Goal: Information Seeking & Learning: Check status

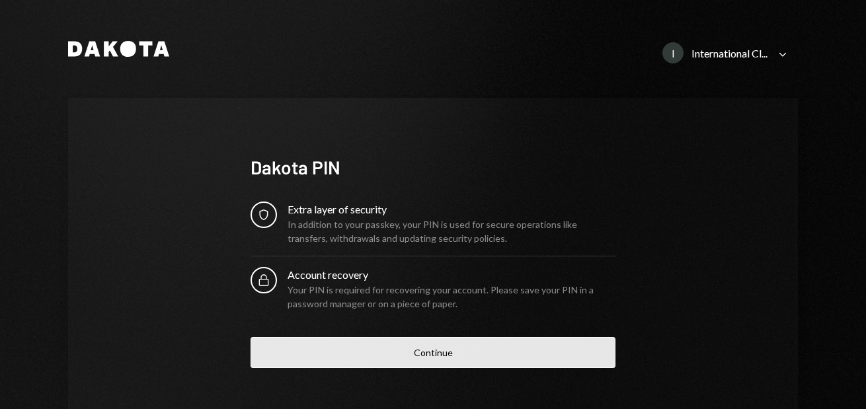
click at [429, 349] on button "Continue" at bounding box center [433, 352] width 365 height 31
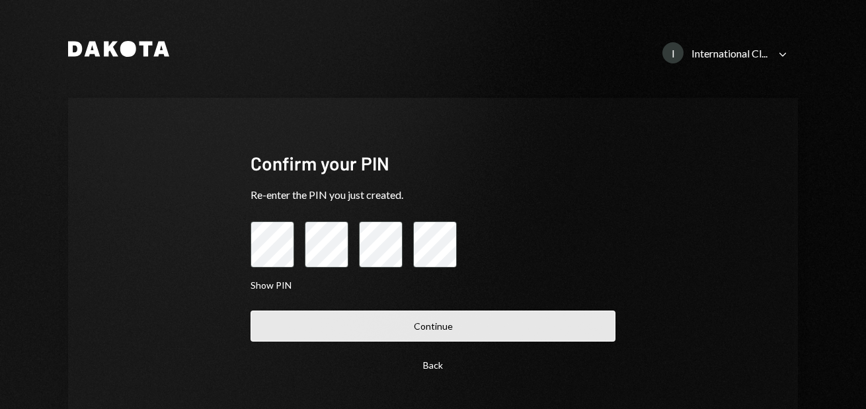
click at [391, 331] on button "Continue" at bounding box center [433, 326] width 365 height 31
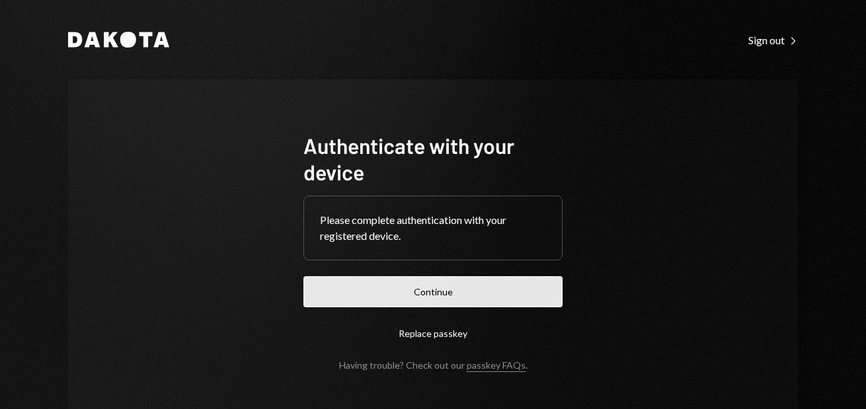
click at [417, 297] on button "Continue" at bounding box center [433, 291] width 259 height 31
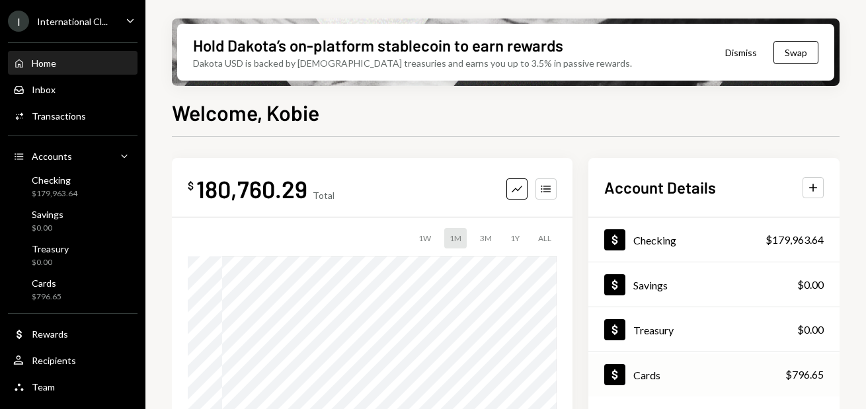
click at [678, 378] on div "Dollar Cards $796.65" at bounding box center [714, 375] width 251 height 43
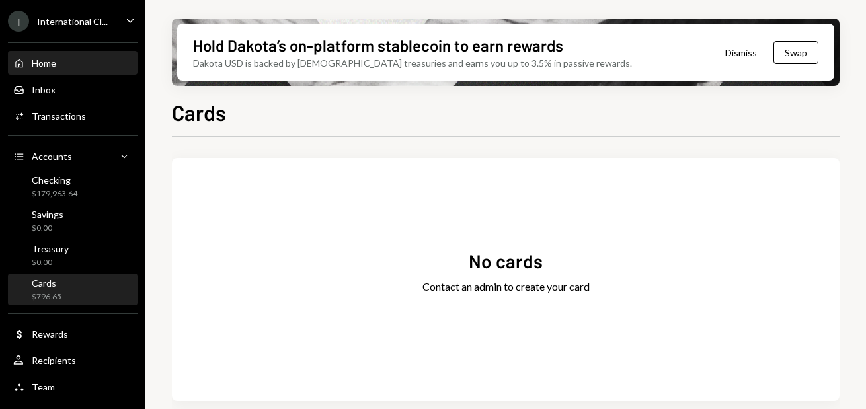
click at [49, 66] on div "Home" at bounding box center [44, 63] width 24 height 11
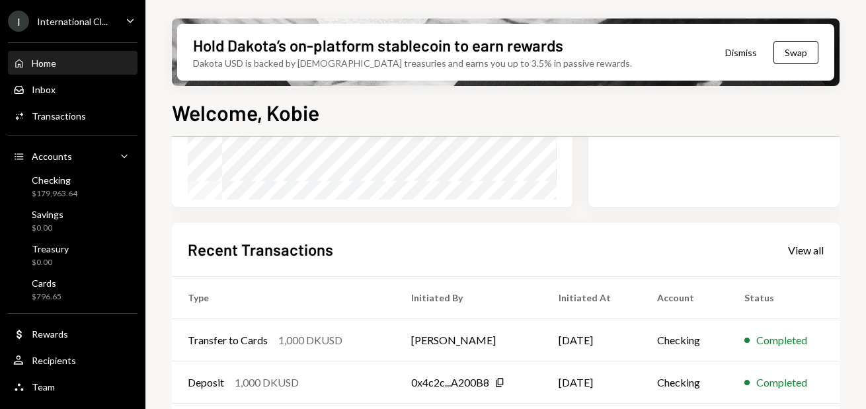
scroll to position [263, 0]
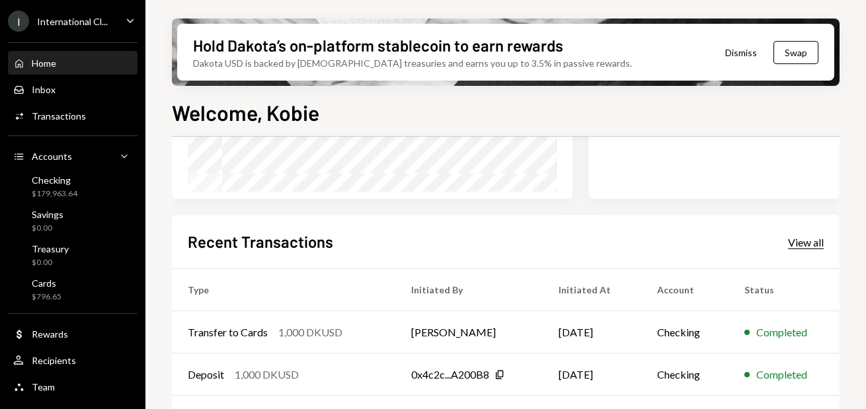
click at [814, 243] on div "View all" at bounding box center [806, 242] width 36 height 13
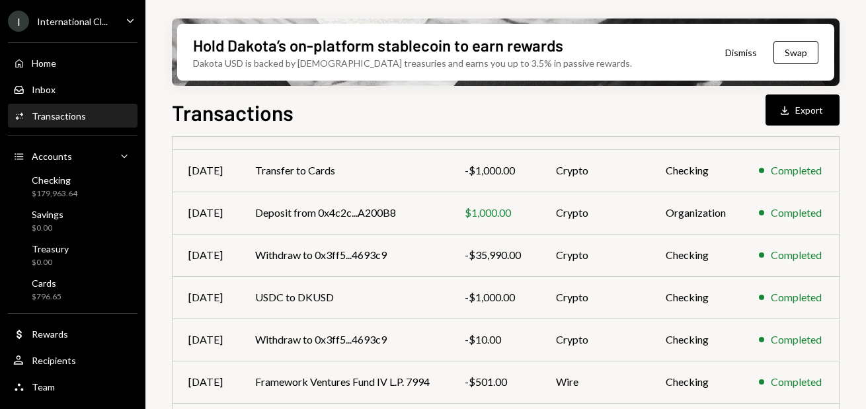
scroll to position [344, 0]
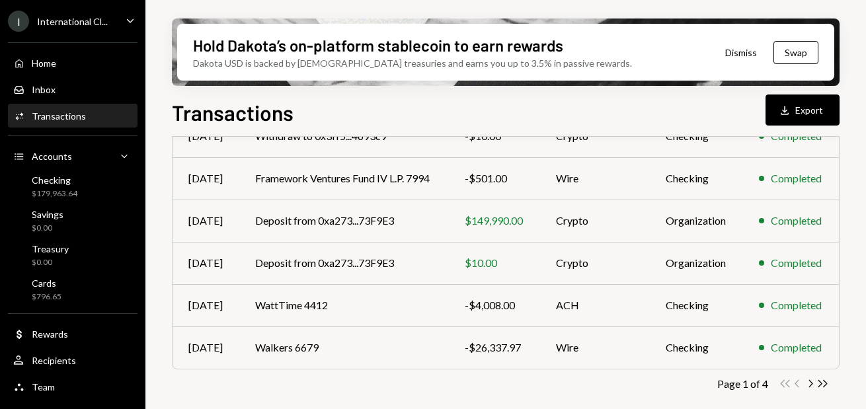
click at [117, 23] on div "I International Cl... Caret Down" at bounding box center [73, 21] width 146 height 21
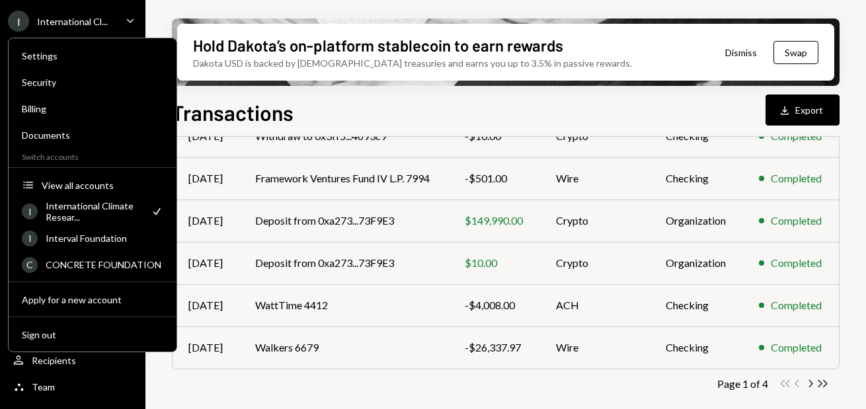
click at [94, 207] on div "International Climate Resear..." at bounding box center [94, 211] width 97 height 22
click at [58, 183] on div "View all accounts" at bounding box center [103, 185] width 122 height 11
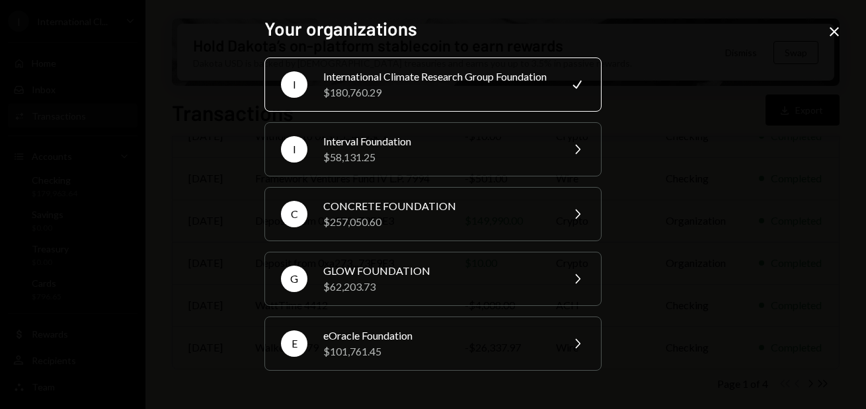
click at [406, 83] on div "International Climate Research Group Foundation" at bounding box center [438, 77] width 230 height 16
click at [405, 77] on div "International Climate Research Group Foundation" at bounding box center [438, 77] width 230 height 16
click at [834, 29] on icon "Close" at bounding box center [835, 32] width 16 height 16
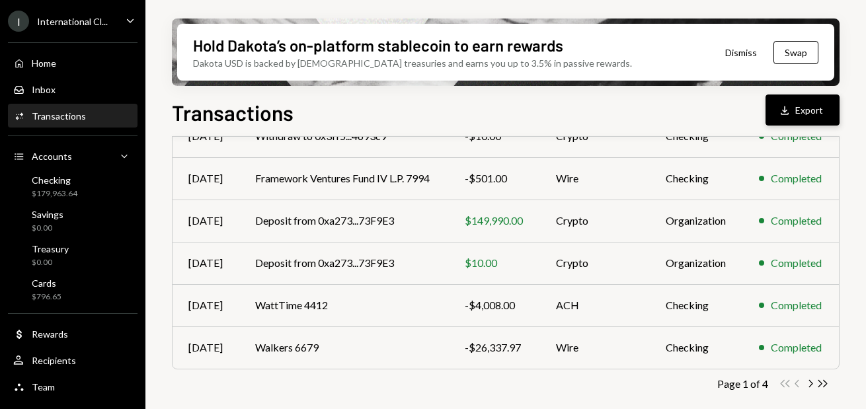
click at [792, 114] on icon "Download" at bounding box center [784, 110] width 13 height 13
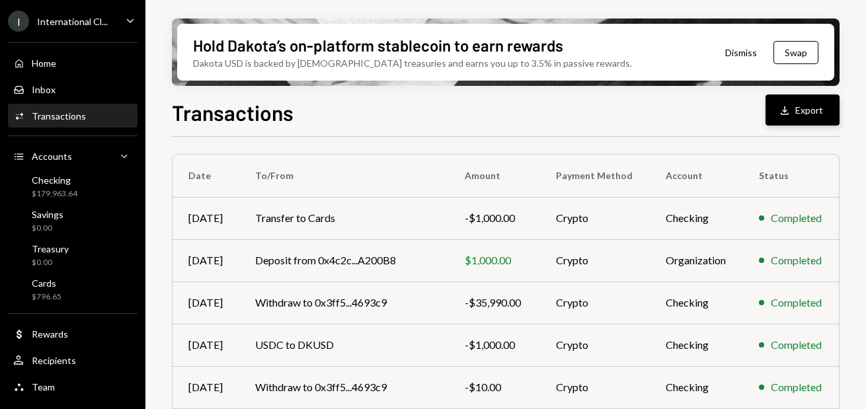
scroll to position [0, 0]
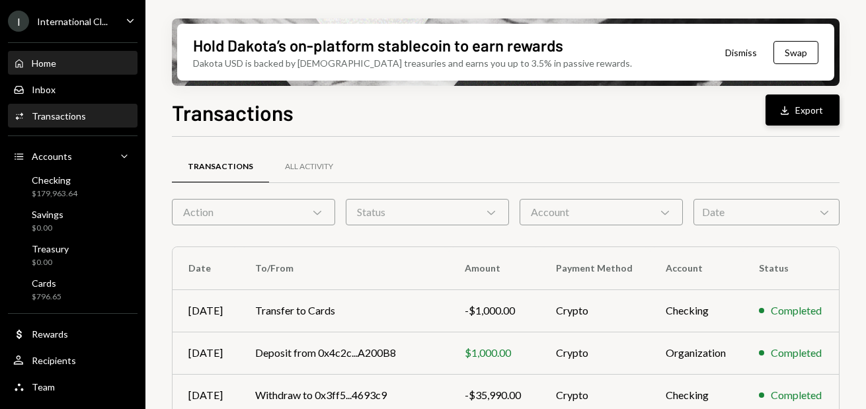
click at [50, 67] on div "Home" at bounding box center [44, 63] width 24 height 11
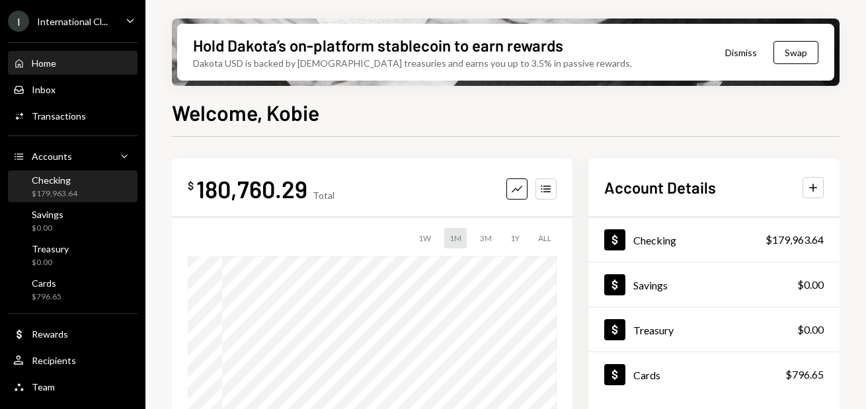
click at [50, 186] on div "Checking $179,963.64" at bounding box center [55, 187] width 46 height 25
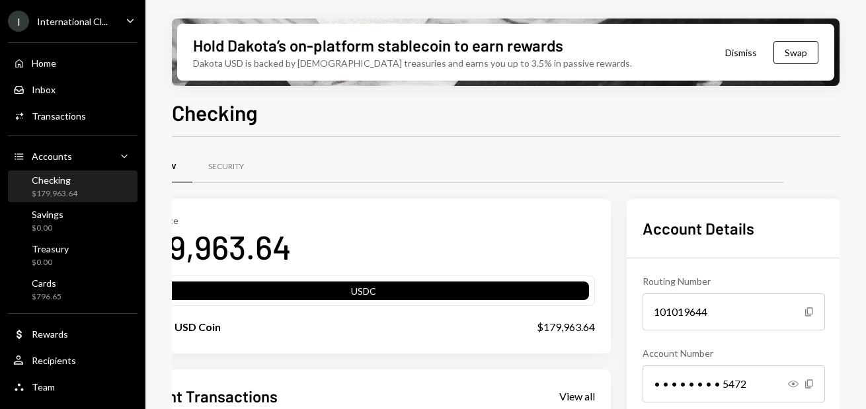
scroll to position [0, 69]
click at [793, 383] on icon "button" at bounding box center [792, 384] width 11 height 7
drag, startPoint x: 730, startPoint y: 382, endPoint x: 648, endPoint y: 381, distance: 82.0
click at [648, 381] on div "212437935472" at bounding box center [733, 384] width 183 height 37
copy div "212437935472"
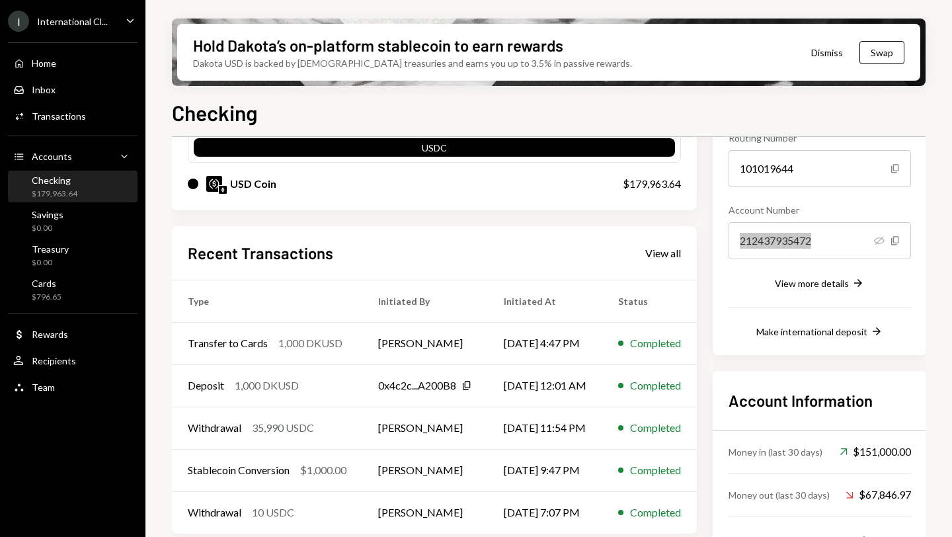
scroll to position [182, 0]
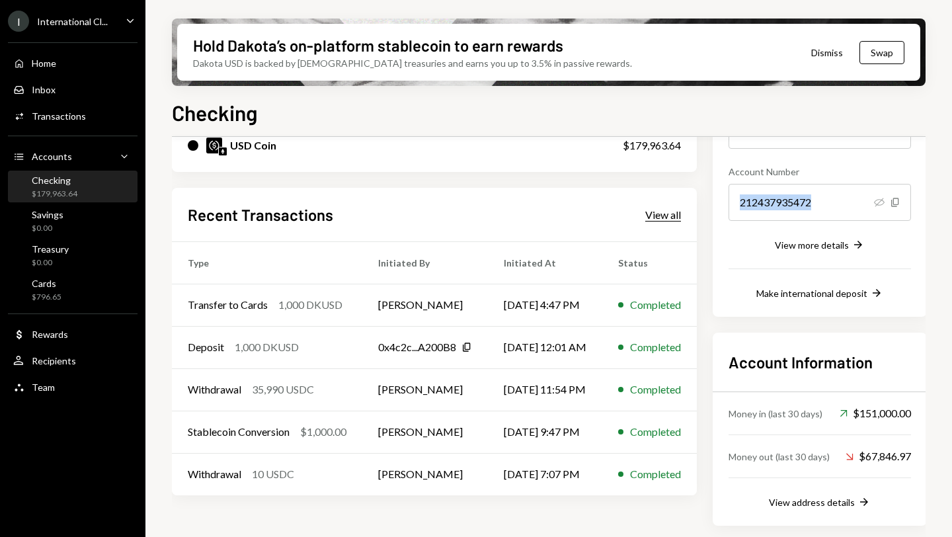
click at [671, 214] on div "View all" at bounding box center [664, 214] width 36 height 13
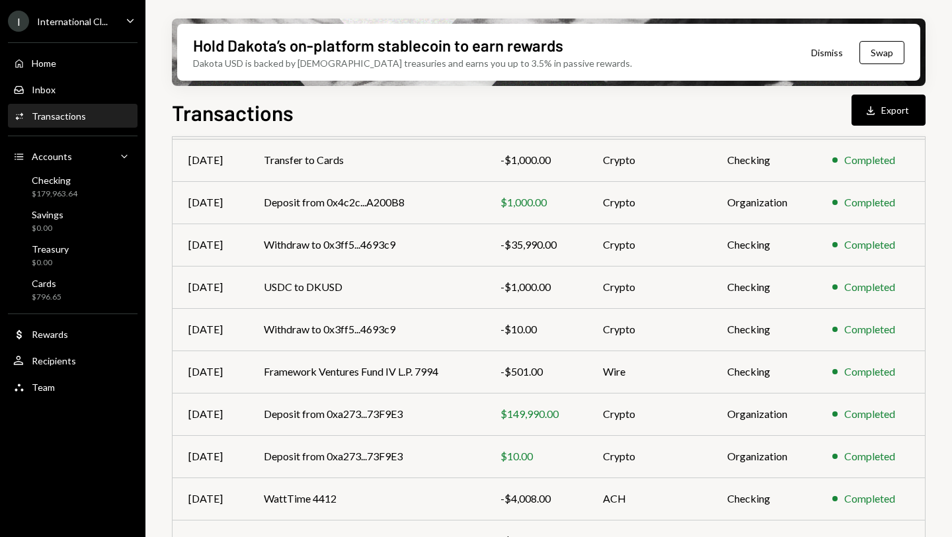
scroll to position [216, 0]
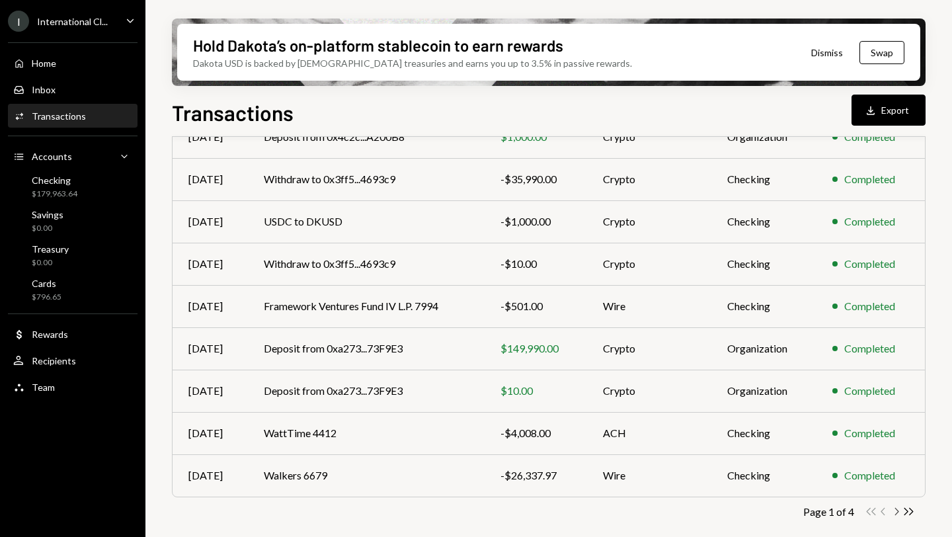
click at [866, 409] on icon "Chevron Right" at bounding box center [896, 511] width 13 height 13
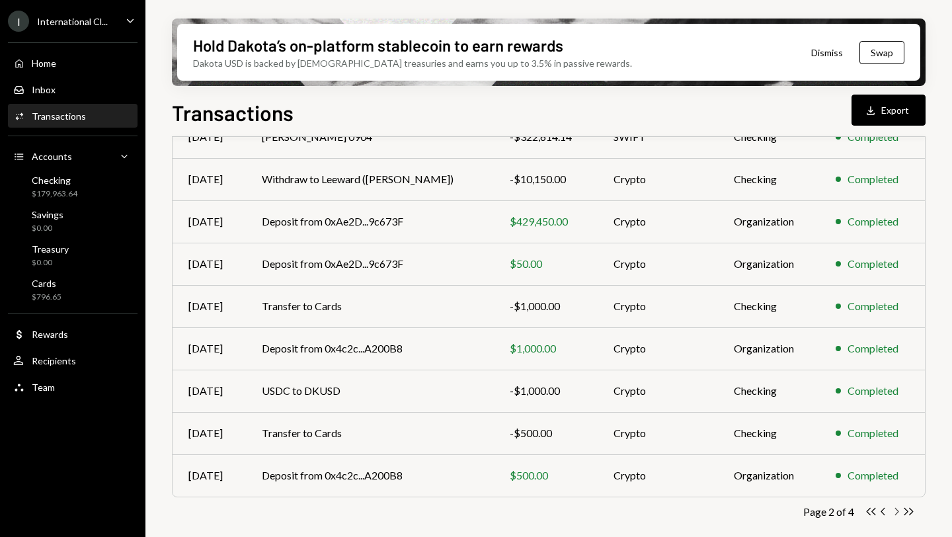
click at [866, 409] on icon "Chevron Right" at bounding box center [896, 511] width 13 height 13
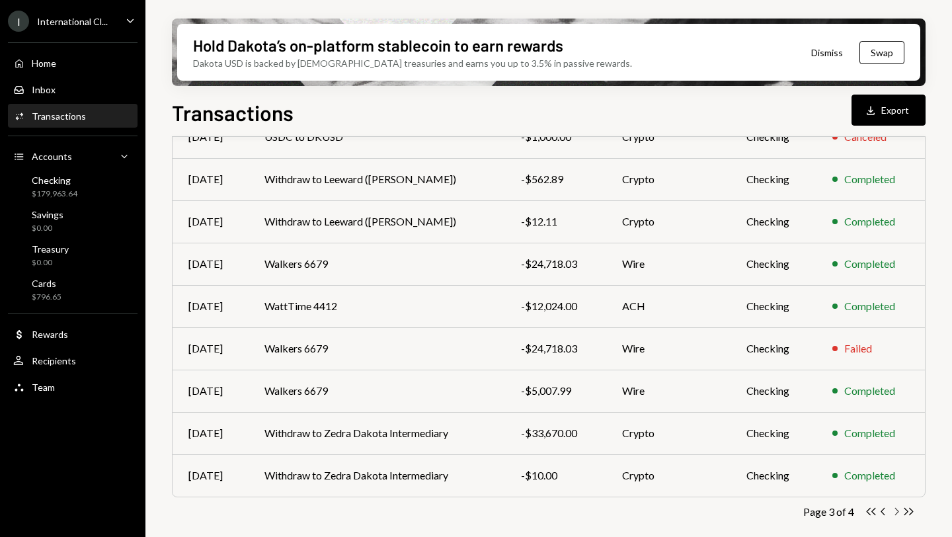
click at [866, 409] on icon "button" at bounding box center [898, 511] width 4 height 7
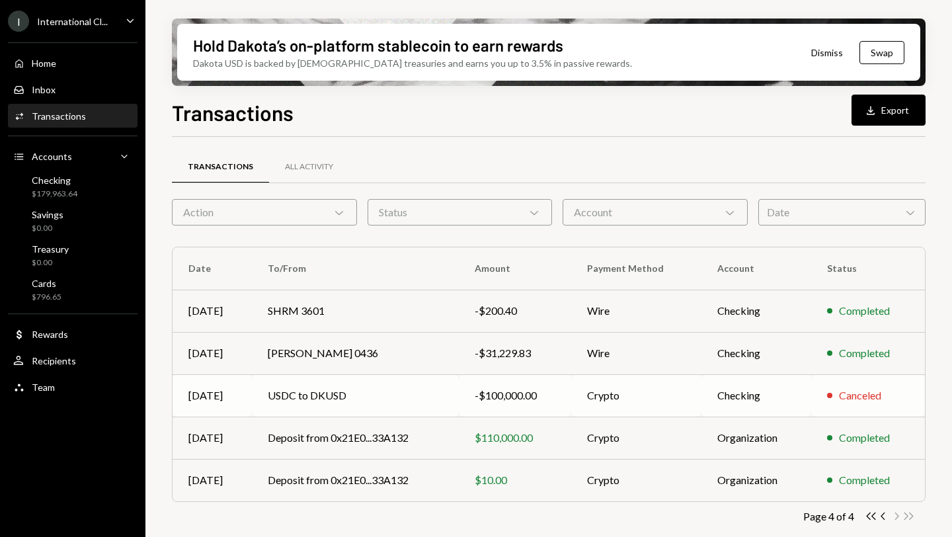
scroll to position [5, 0]
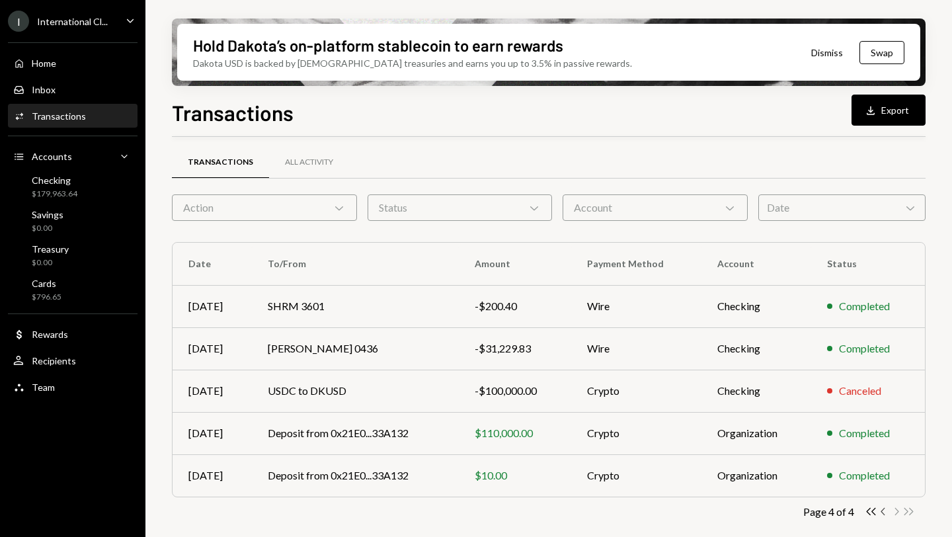
click at [866, 409] on icon "Chevron Left" at bounding box center [884, 511] width 13 height 13
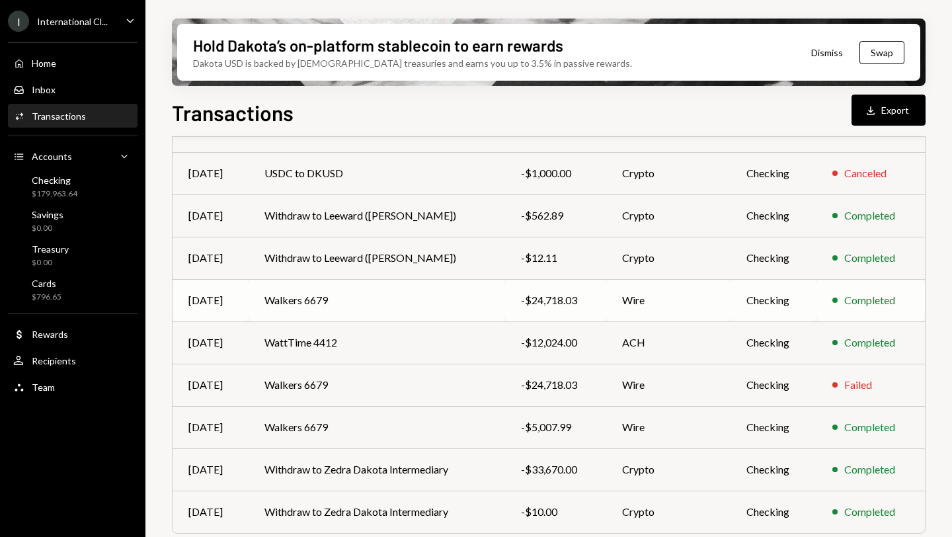
scroll to position [216, 0]
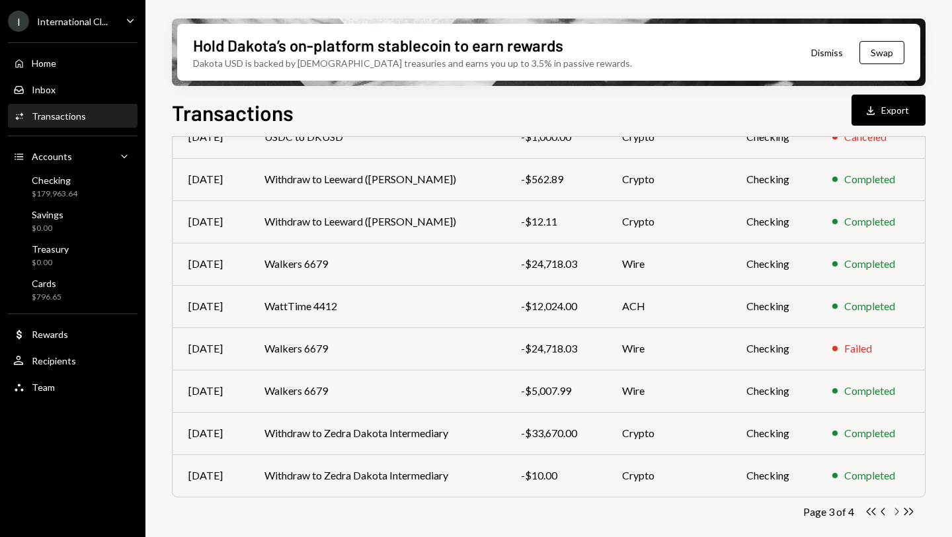
click at [866, 409] on icon "Chevron Right" at bounding box center [896, 511] width 13 height 13
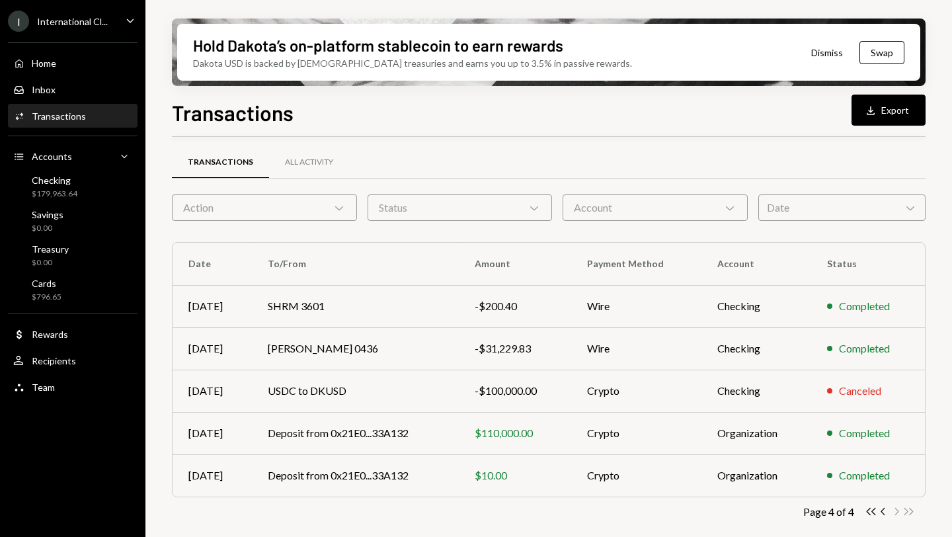
scroll to position [0, 0]
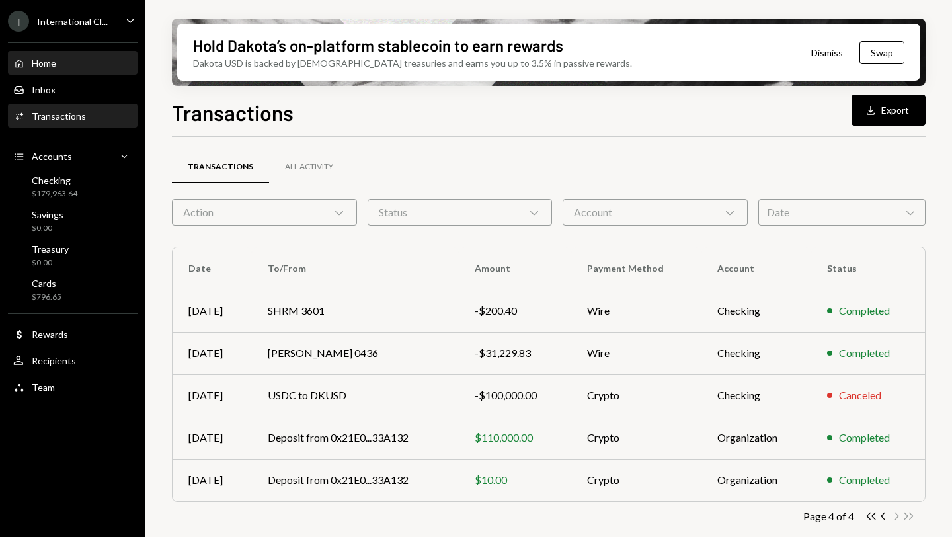
click at [42, 65] on div "Home" at bounding box center [44, 63] width 24 height 11
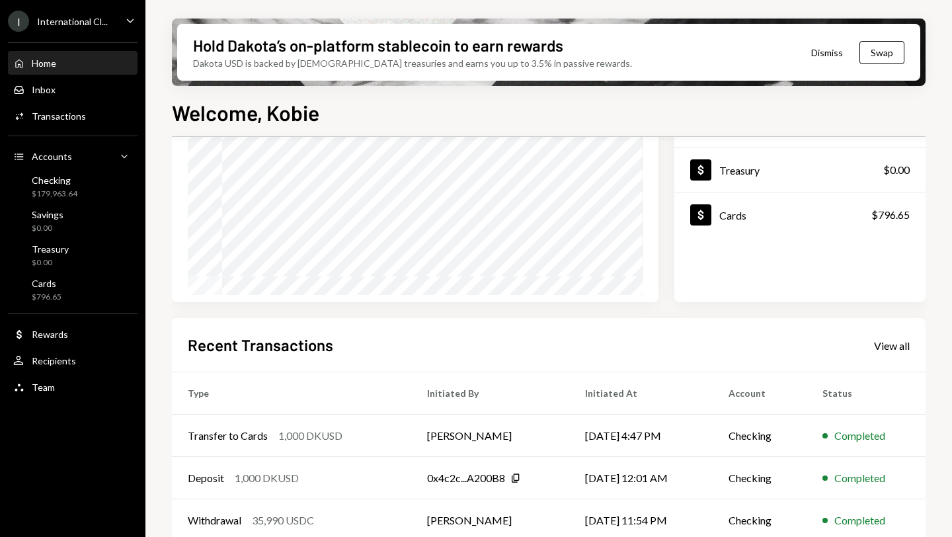
scroll to position [260, 0]
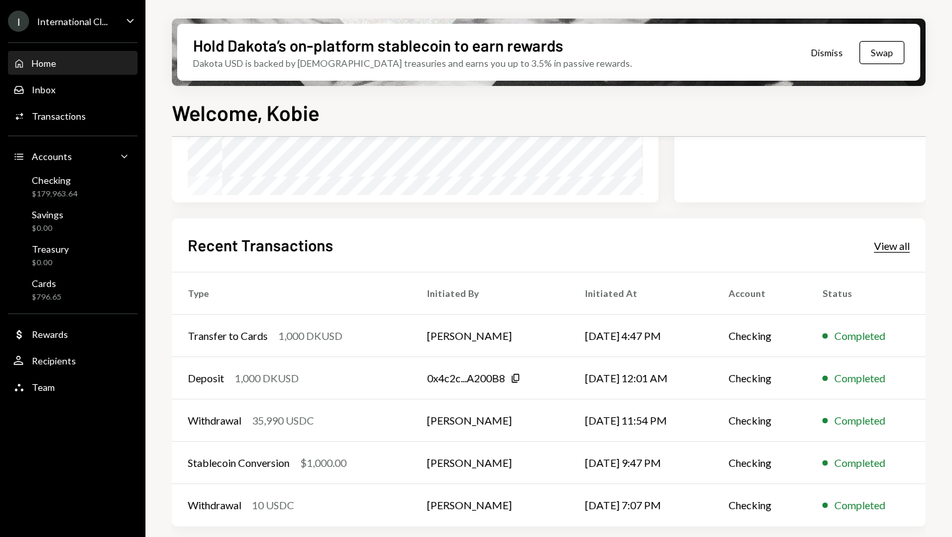
click at [884, 249] on div "View all" at bounding box center [892, 245] width 36 height 13
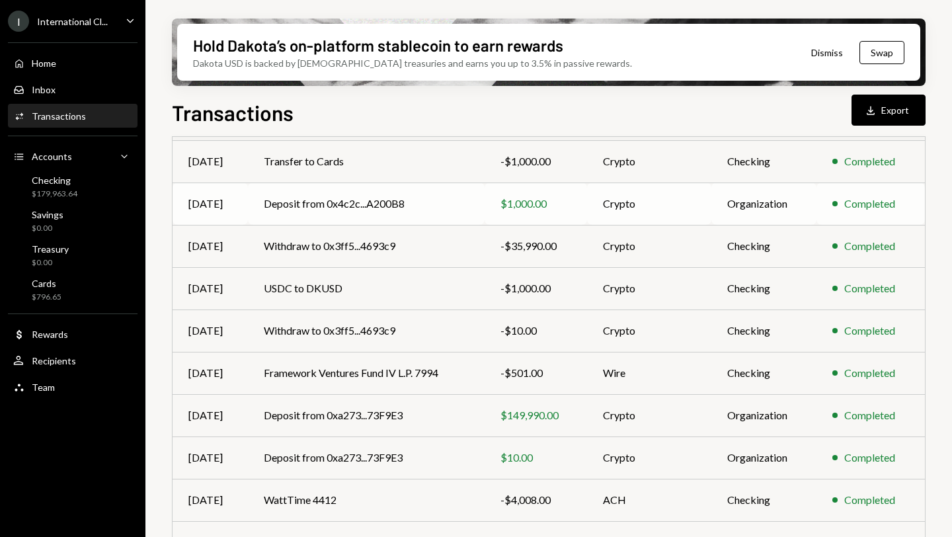
scroll to position [190, 0]
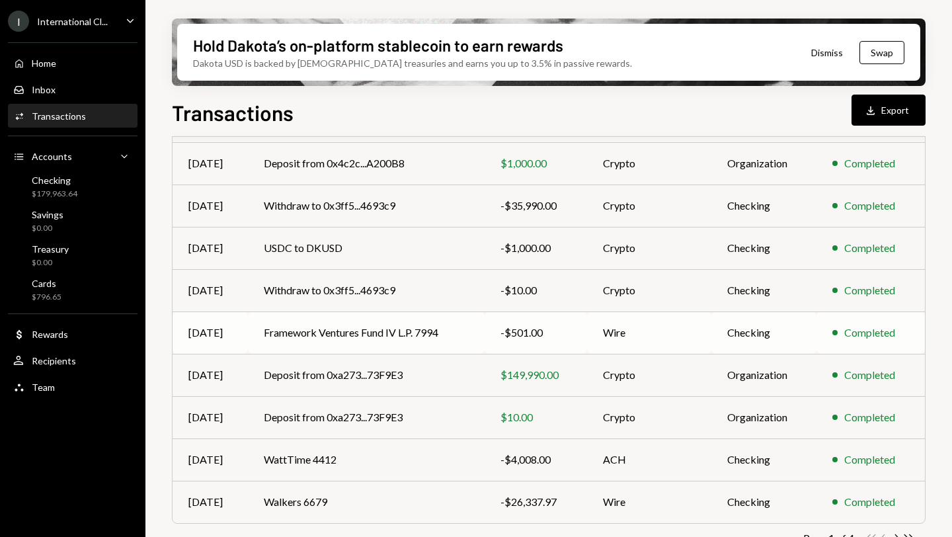
click at [320, 335] on td "Framework Ventures Fund IV L.P. 7994" at bounding box center [366, 333] width 236 height 42
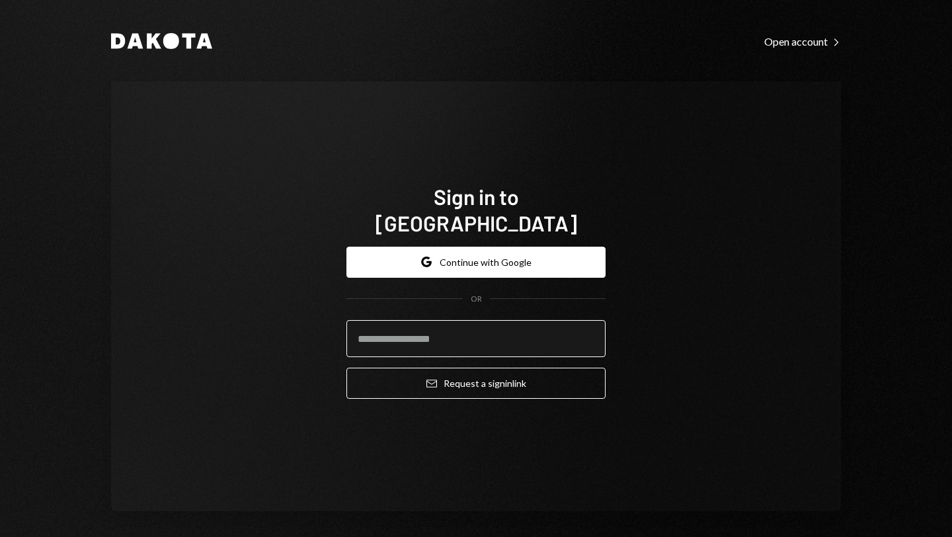
click at [440, 325] on input "email" at bounding box center [476, 338] width 259 height 37
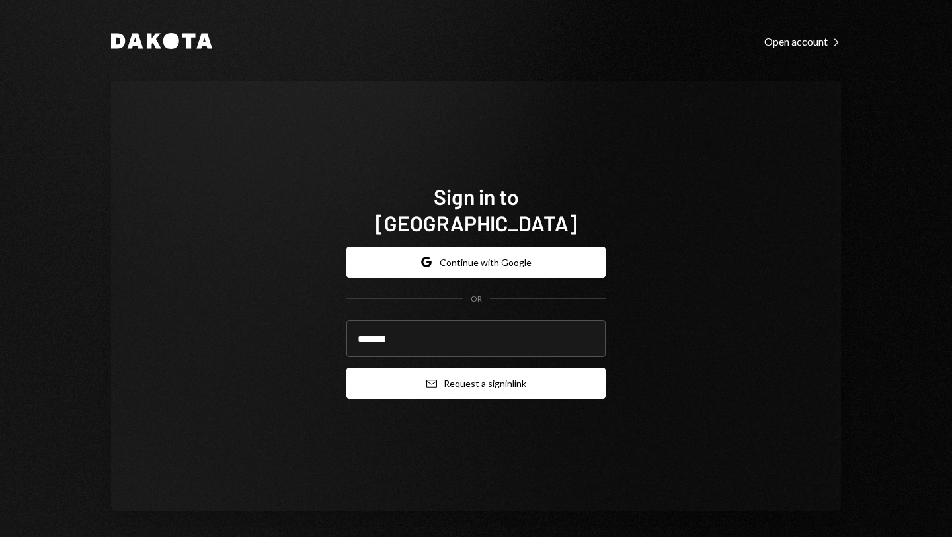
type input "**********"
click at [467, 368] on button "Email Request a sign in link" at bounding box center [476, 383] width 259 height 31
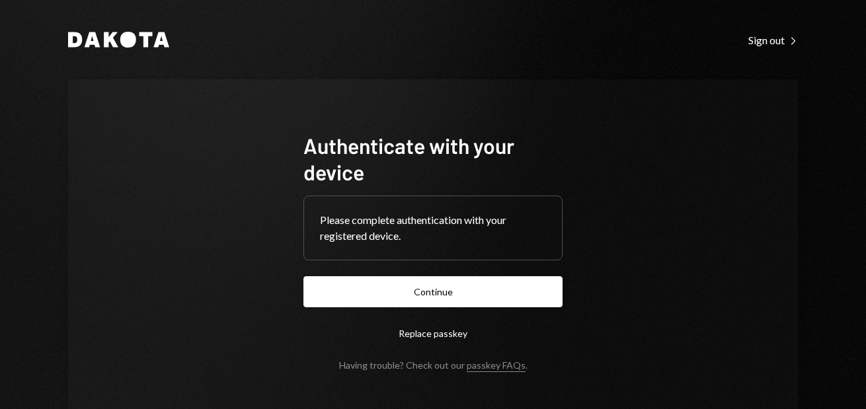
click at [396, 290] on button "Continue" at bounding box center [433, 291] width 259 height 31
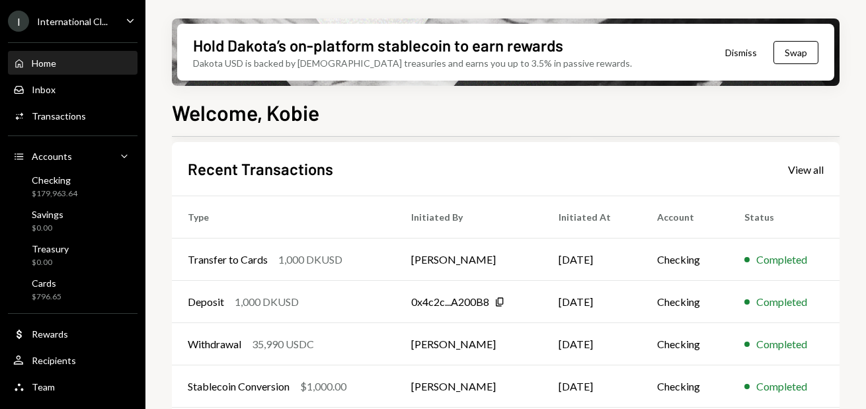
scroll to position [332, 0]
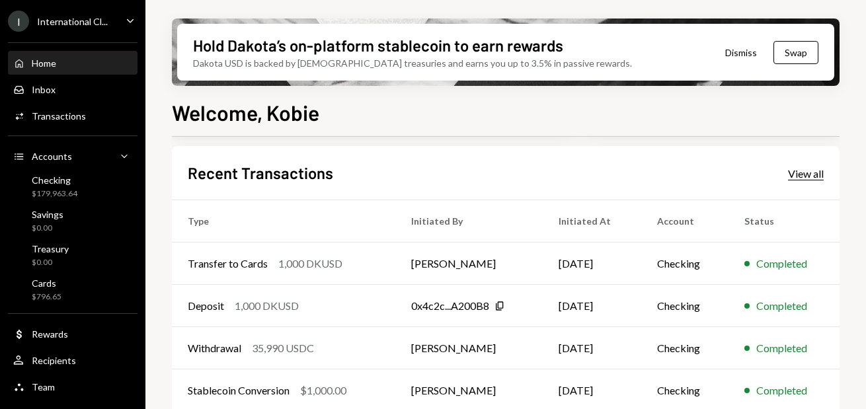
click at [792, 176] on div "View all" at bounding box center [806, 173] width 36 height 13
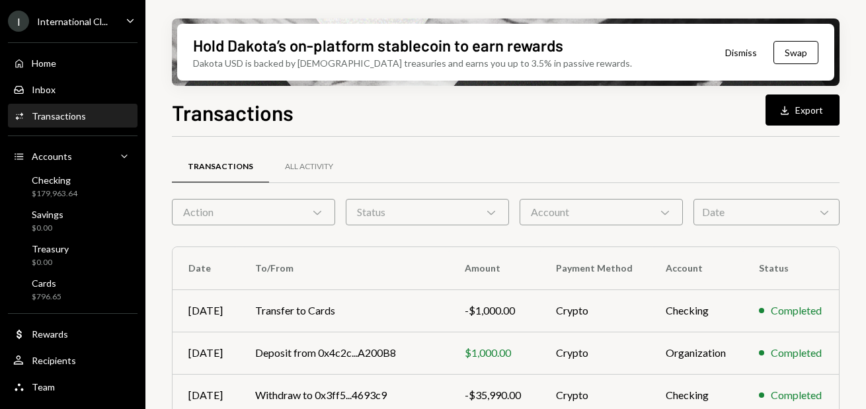
scroll to position [344, 0]
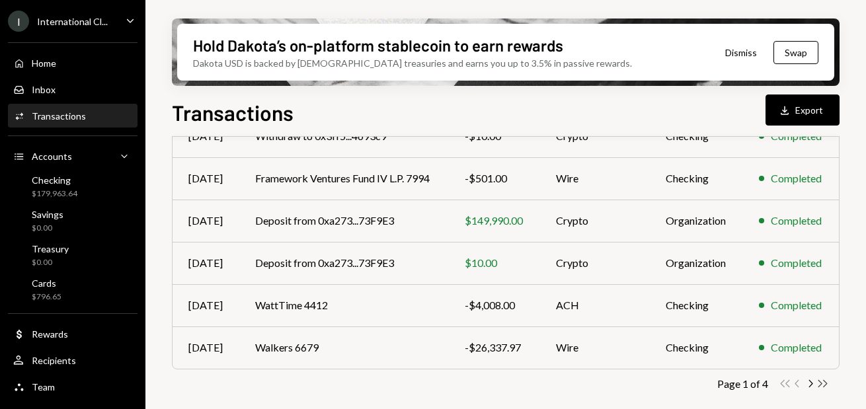
click at [823, 386] on icon "Double Arrow Right" at bounding box center [823, 384] width 13 height 13
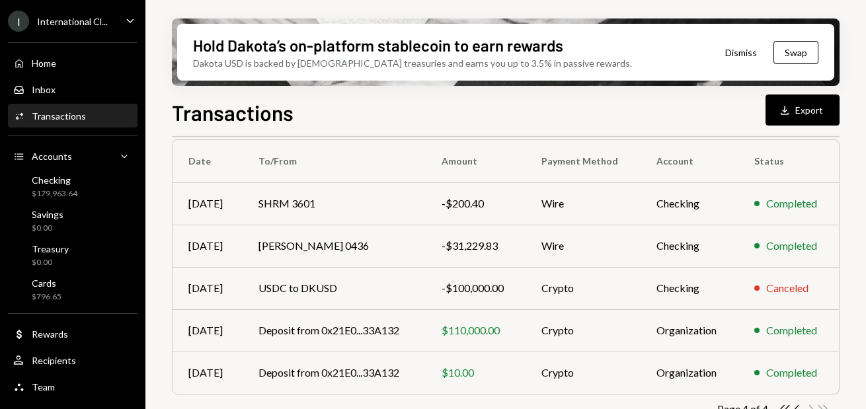
scroll to position [132, 0]
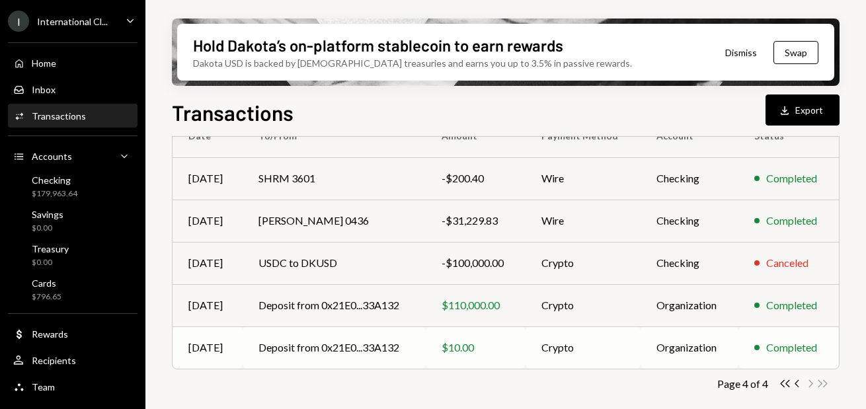
click at [369, 347] on td "Deposit from 0x21E0...33A132" at bounding box center [334, 348] width 183 height 42
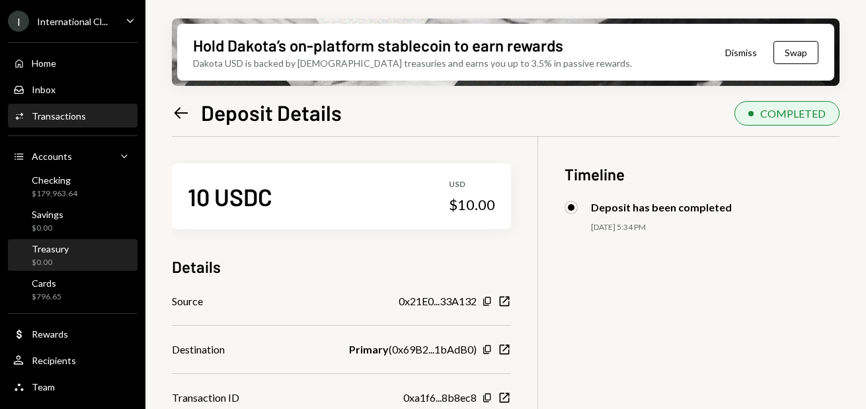
scroll to position [106, 0]
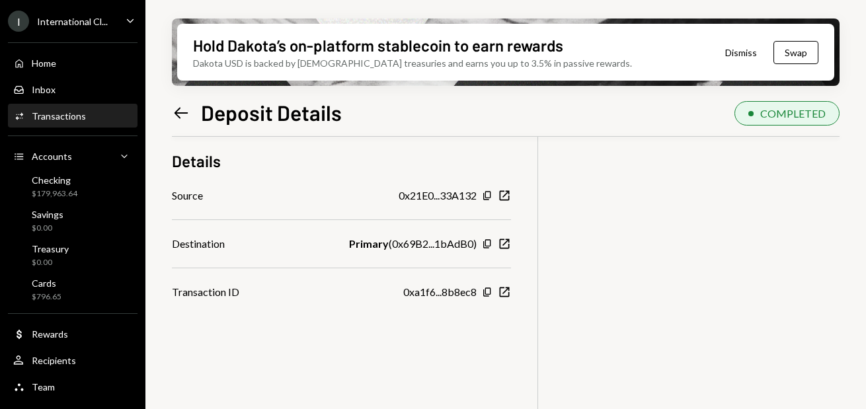
click at [178, 111] on icon "Left Arrow" at bounding box center [181, 113] width 19 height 19
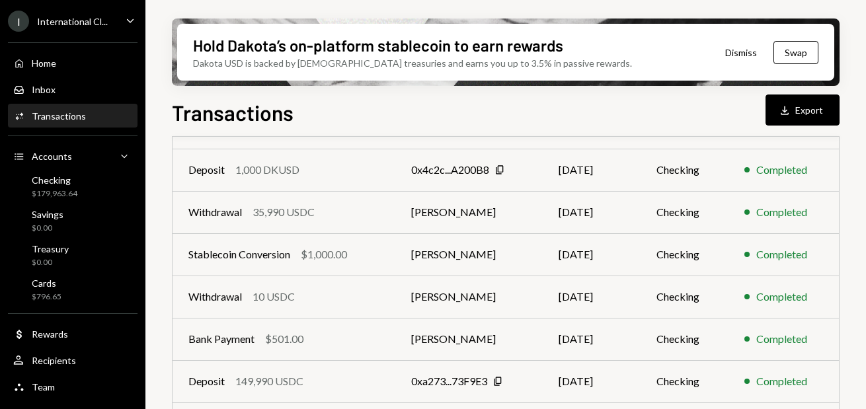
scroll to position [344, 0]
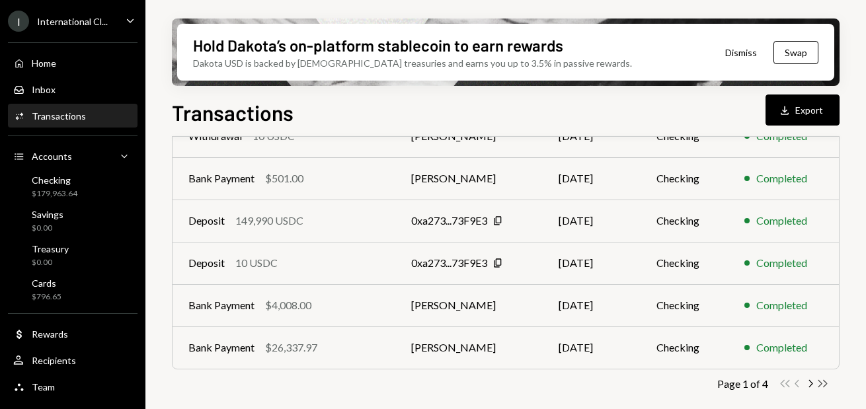
click at [824, 383] on icon "Double Arrow Right" at bounding box center [823, 384] width 13 height 13
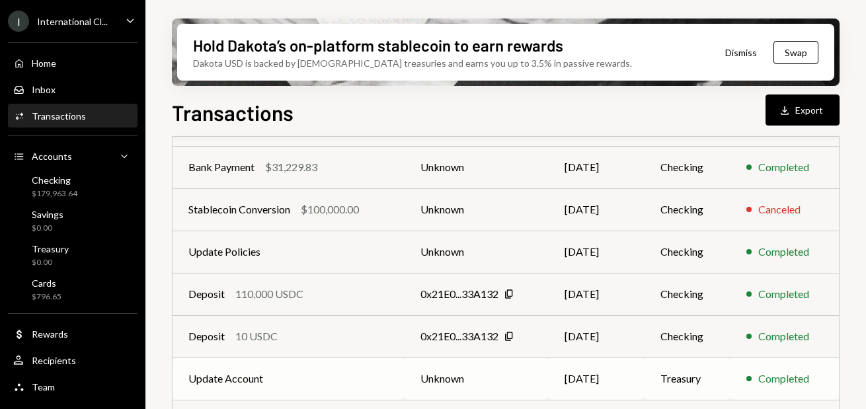
scroll to position [185, 0]
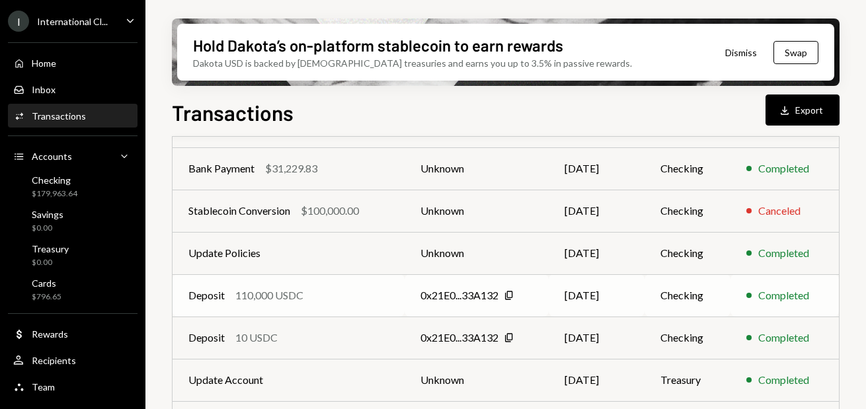
click at [257, 296] on div "110,000 USDC" at bounding box center [269, 296] width 68 height 16
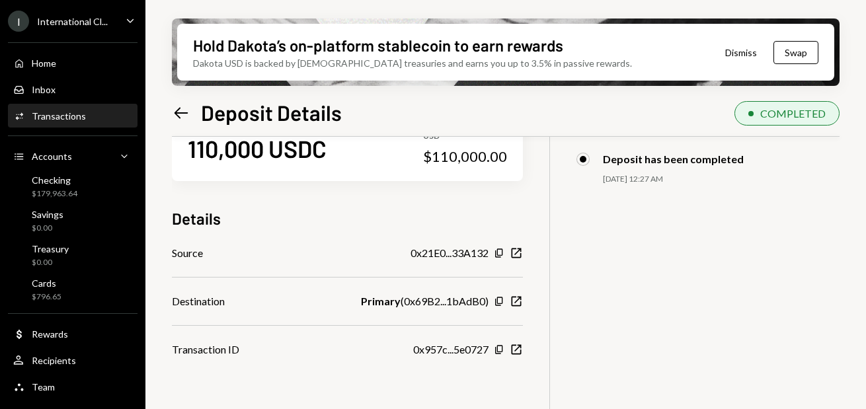
scroll to position [46, 0]
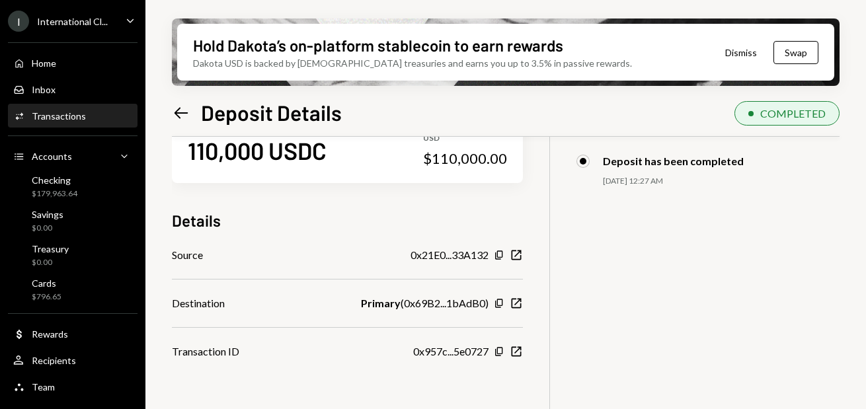
click at [180, 112] on icon "Left Arrow" at bounding box center [181, 113] width 19 height 19
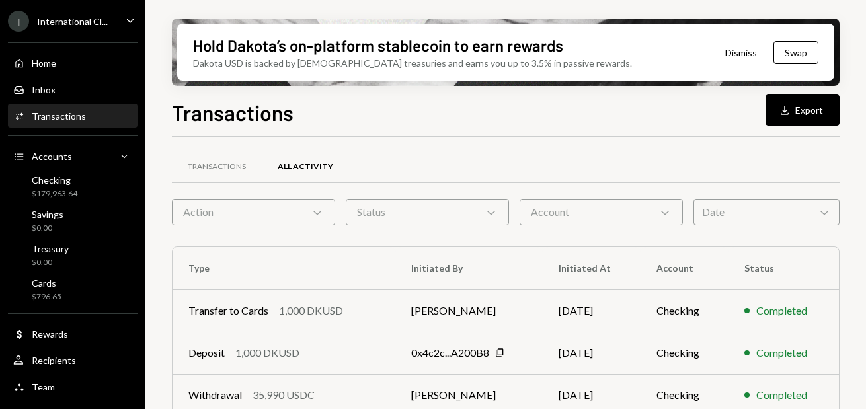
scroll to position [344, 0]
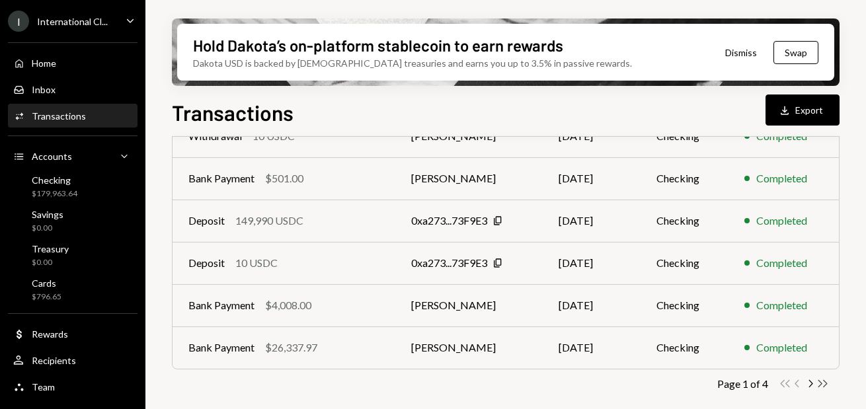
click at [823, 384] on icon "Double Arrow Right" at bounding box center [823, 384] width 13 height 13
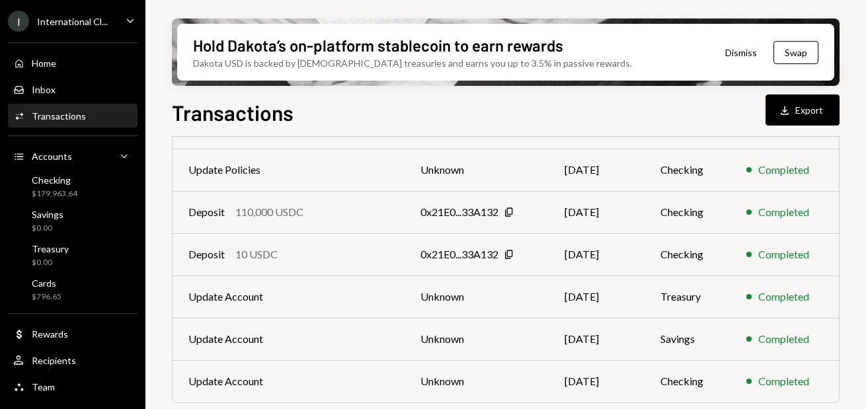
scroll to position [302, 0]
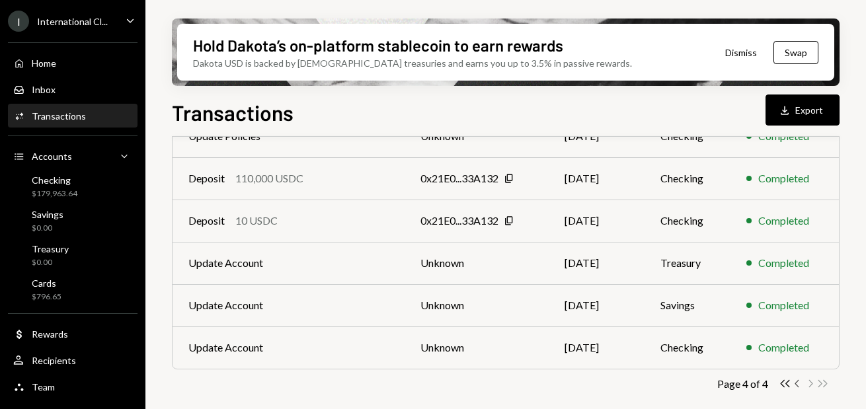
click at [798, 382] on icon "Chevron Left" at bounding box center [798, 384] width 13 height 13
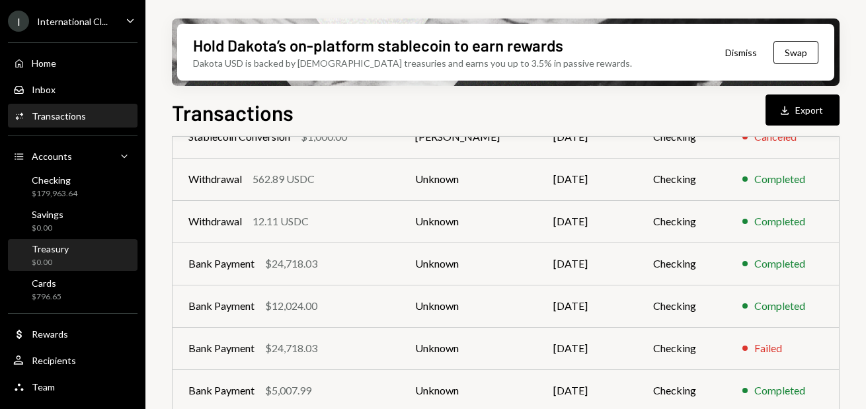
scroll to position [344, 0]
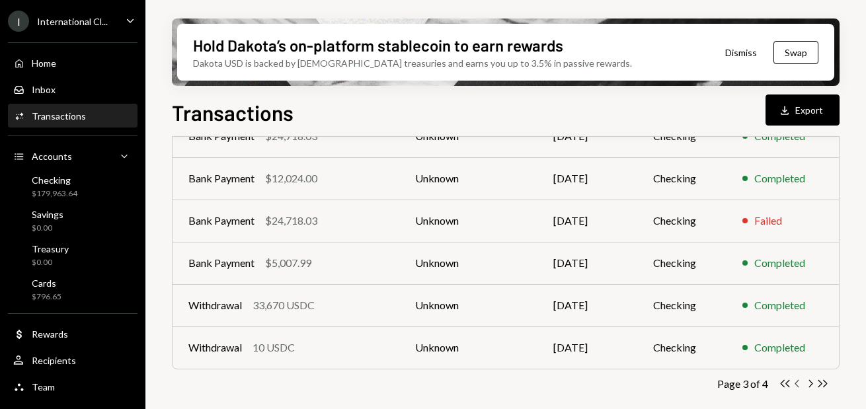
click at [798, 385] on icon "Chevron Left" at bounding box center [798, 384] width 13 height 13
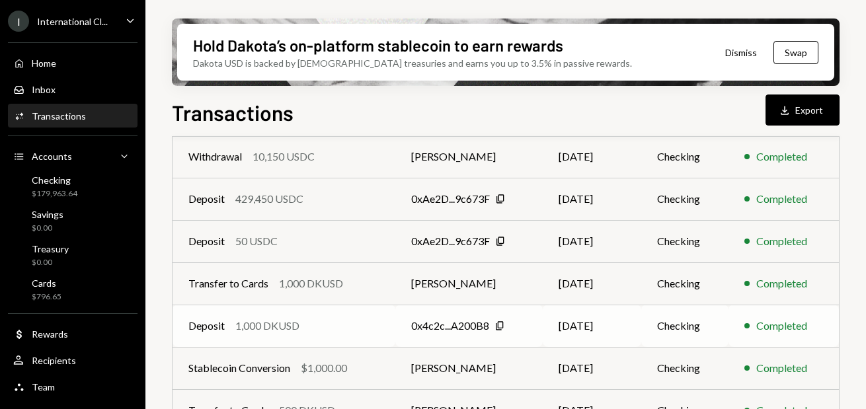
scroll to position [237, 0]
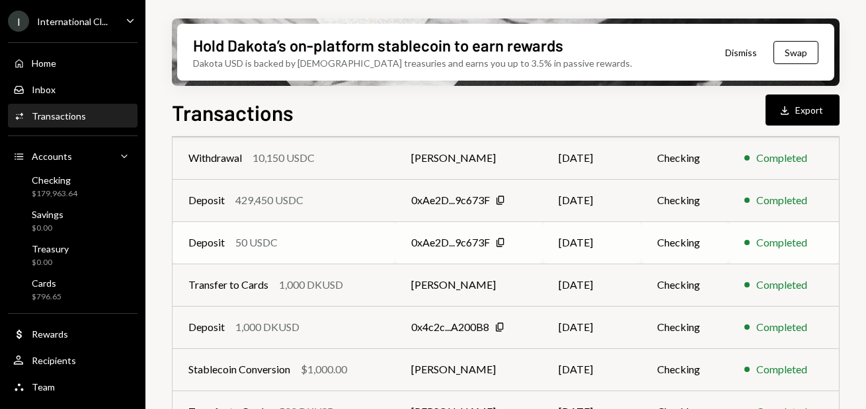
click at [289, 248] on div "Deposit 50 USDC" at bounding box center [283, 243] width 191 height 16
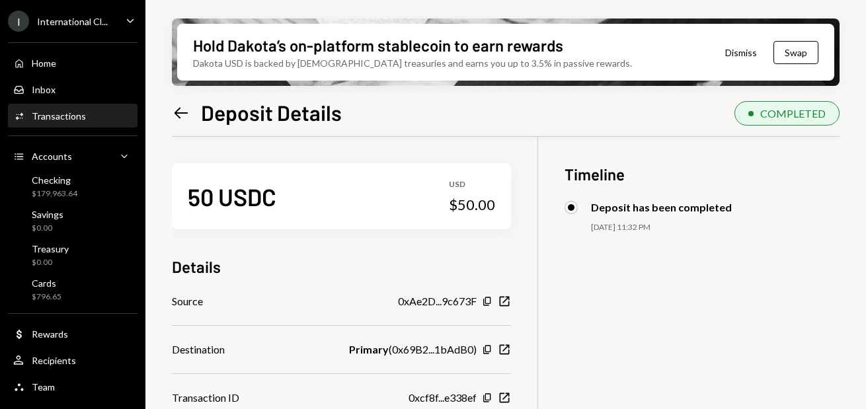
scroll to position [106, 0]
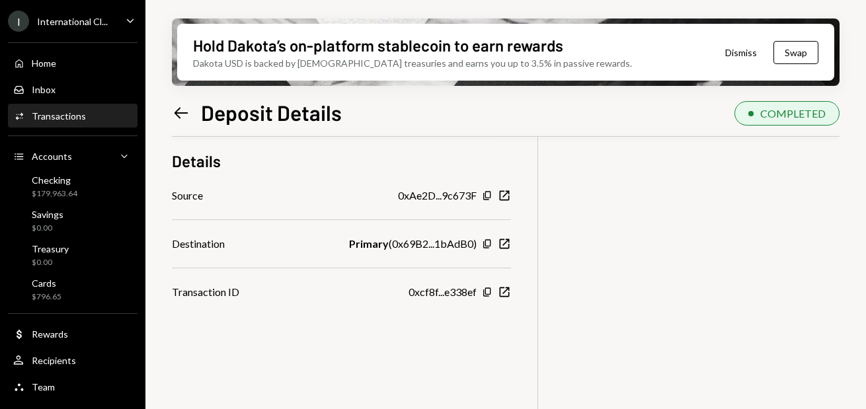
click at [178, 113] on icon "Left Arrow" at bounding box center [181, 113] width 19 height 19
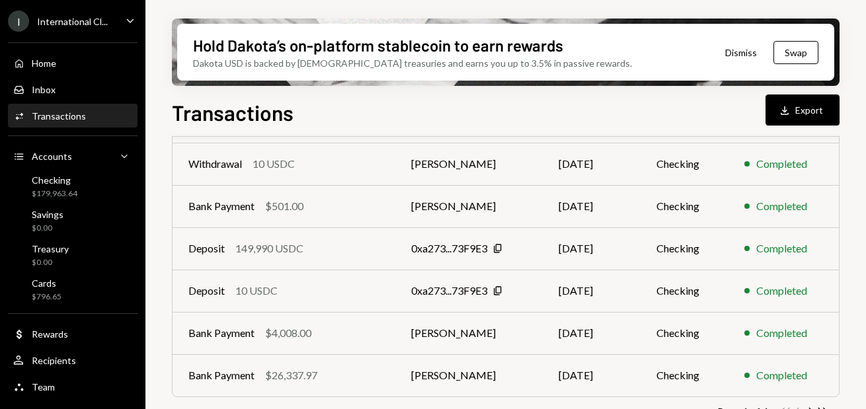
scroll to position [344, 0]
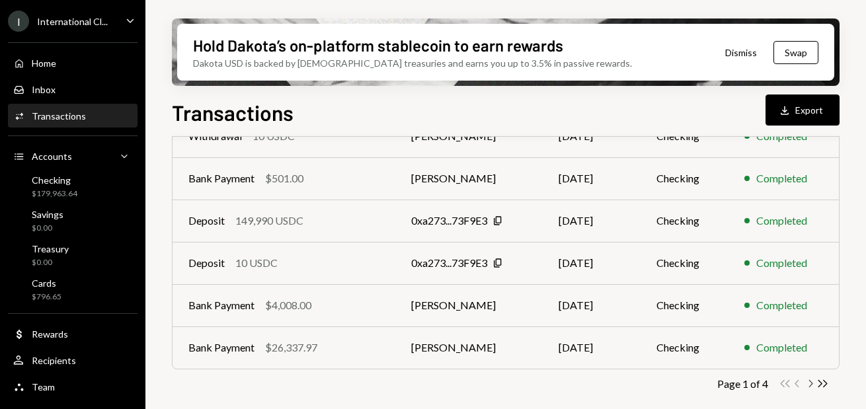
click at [811, 385] on icon "button" at bounding box center [812, 383] width 4 height 7
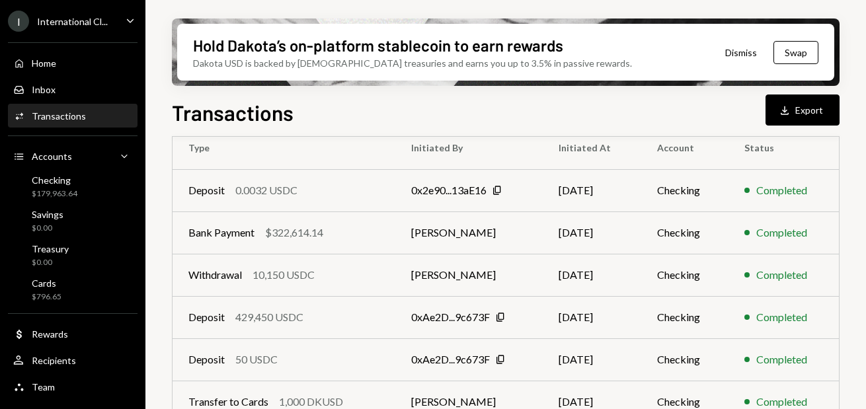
scroll to position [123, 0]
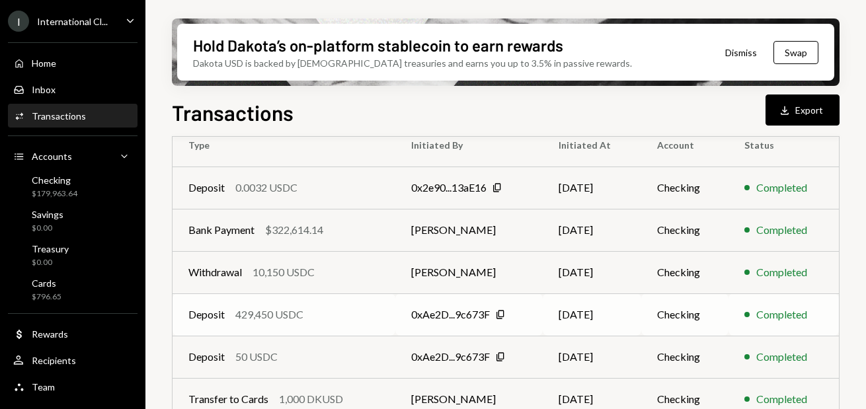
click at [342, 316] on div "Deposit 429,450 USDC" at bounding box center [283, 315] width 191 height 16
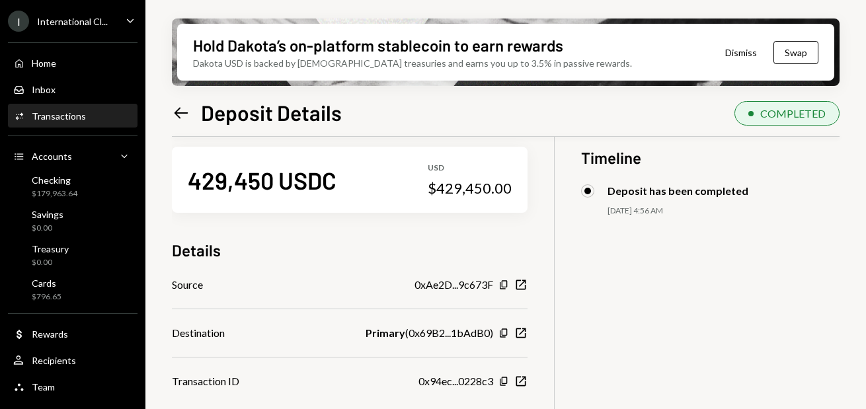
scroll to position [3, 0]
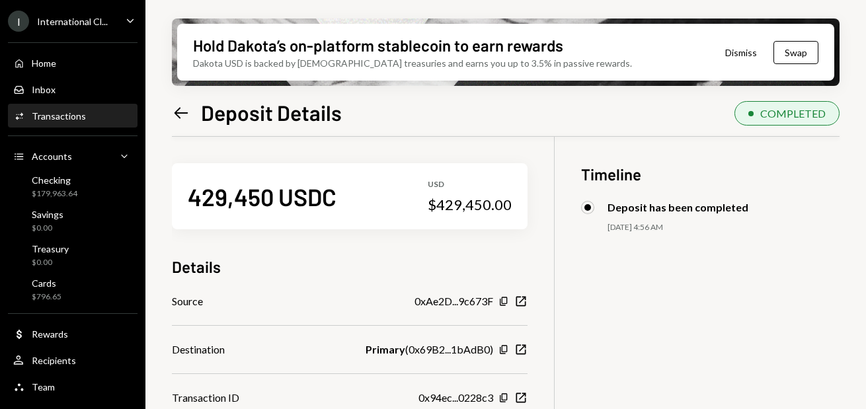
scroll to position [3, 0]
